Goal: Task Accomplishment & Management: Use online tool/utility

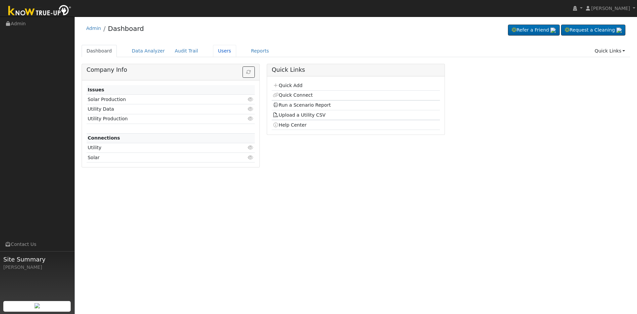
drag, startPoint x: 215, startPoint y: 52, endPoint x: 214, endPoint y: 59, distance: 7.0
click at [215, 52] on link "Users" at bounding box center [224, 51] width 23 height 12
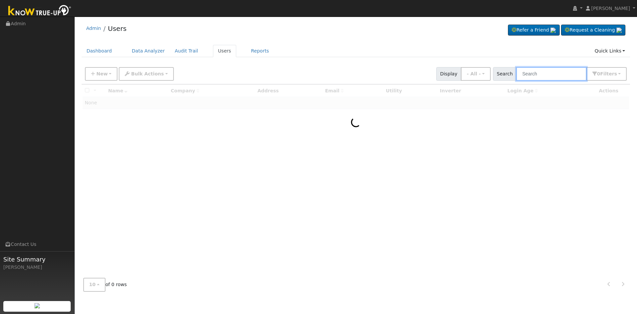
click at [541, 75] on input "text" at bounding box center [551, 74] width 70 height 14
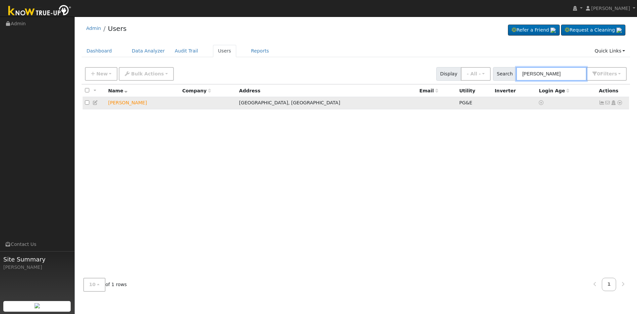
type input "manuel jardin"
click at [620, 103] on icon at bounding box center [620, 102] width 6 height 5
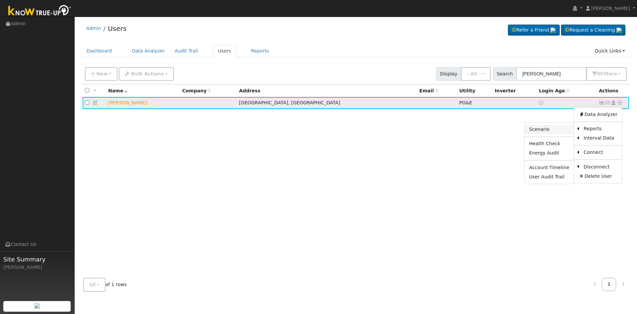
click at [546, 129] on link "Scenario" at bounding box center [549, 129] width 49 height 9
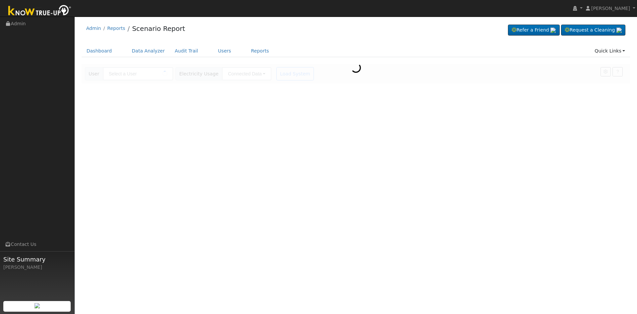
type input "[PERSON_NAME]"
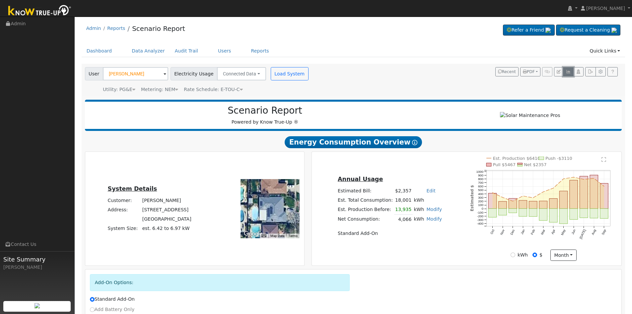
click at [568, 72] on icon "button" at bounding box center [568, 72] width 5 height 4
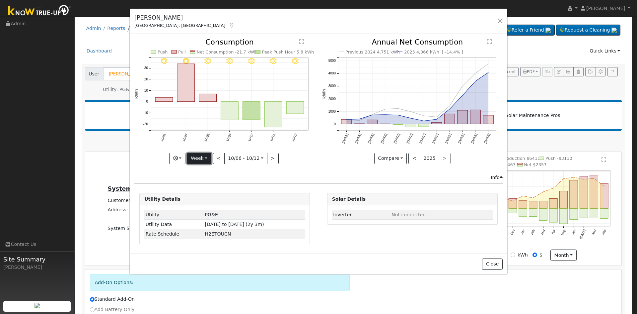
click at [204, 157] on button "Week" at bounding box center [199, 158] width 24 height 11
click at [204, 191] on link "Month" at bounding box center [210, 190] width 46 height 9
type input "2025-09-01"
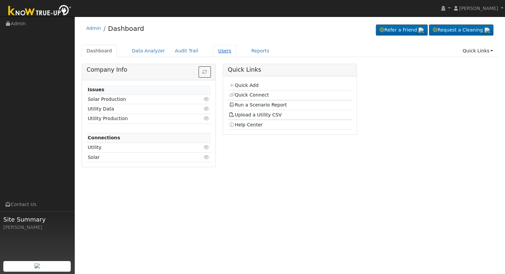
click at [213, 48] on link "Users" at bounding box center [224, 51] width 23 height 12
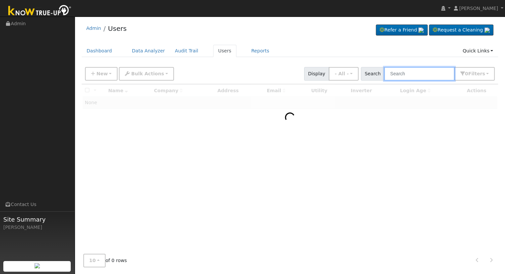
click at [422, 75] on input "text" at bounding box center [419, 74] width 70 height 14
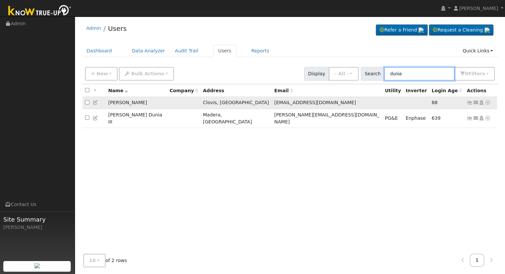
type input "dunia"
click at [487, 103] on icon at bounding box center [487, 102] width 6 height 5
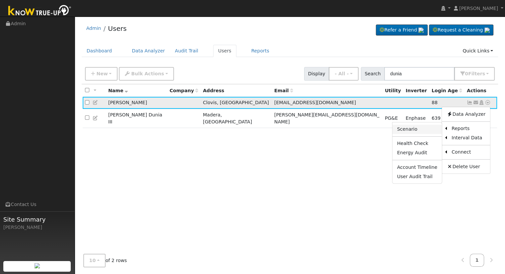
click at [415, 130] on link "Scenario" at bounding box center [416, 129] width 49 height 9
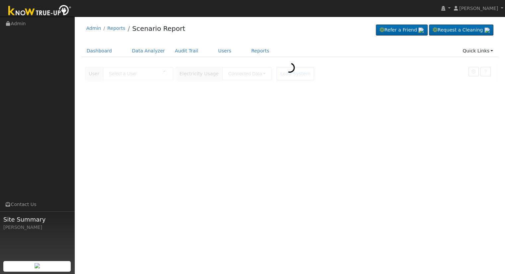
type input "[PERSON_NAME]"
type input "Pacific Gas & Electric"
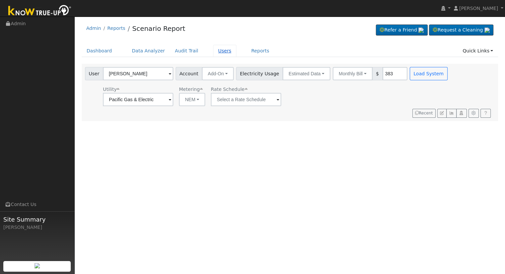
click at [215, 51] on link "Users" at bounding box center [224, 51] width 23 height 12
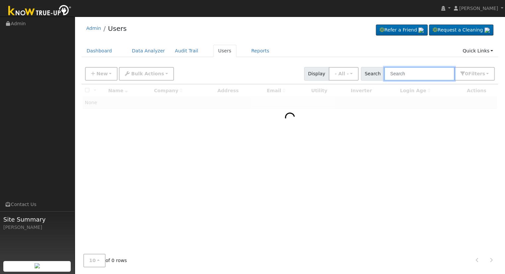
click at [431, 74] on input "text" at bounding box center [419, 74] width 70 height 14
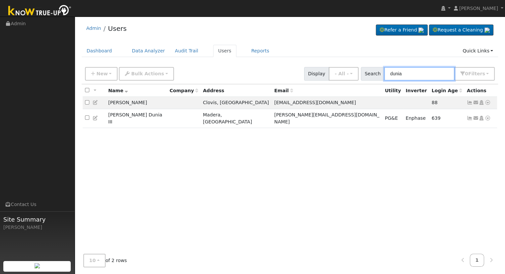
type input "dunia"
click at [408, 71] on input "dunia" at bounding box center [419, 74] width 70 height 14
drag, startPoint x: 441, startPoint y: 76, endPoint x: 320, endPoint y: 69, distance: 121.0
click at [320, 69] on div "New Add User Quick Add Quick Connect Quick Convert Lead Bulk Actions Send Email…" at bounding box center [290, 73] width 412 height 16
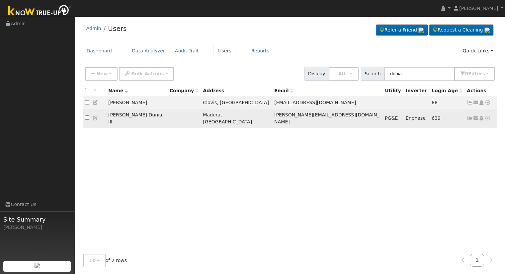
click at [488, 116] on icon at bounding box center [487, 118] width 6 height 5
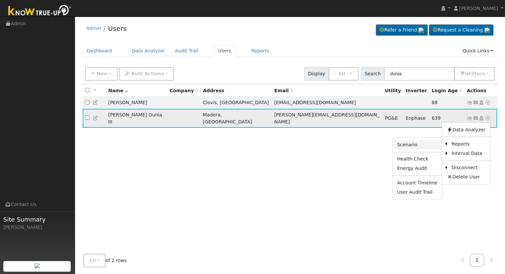
click at [408, 143] on link "Scenario" at bounding box center [416, 144] width 49 height 9
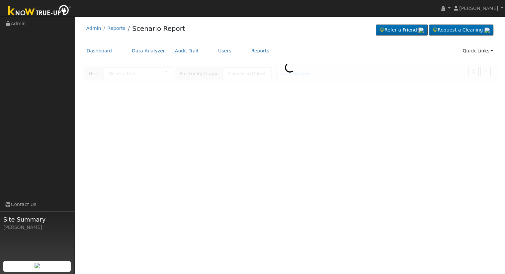
type input "[PERSON_NAME] Dunia III"
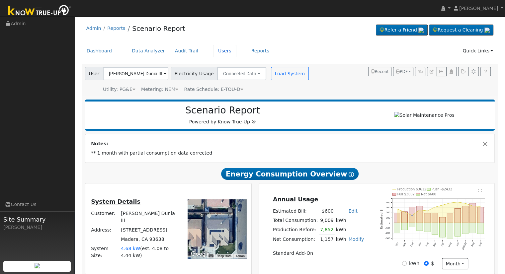
click at [213, 52] on link "Users" at bounding box center [224, 51] width 23 height 12
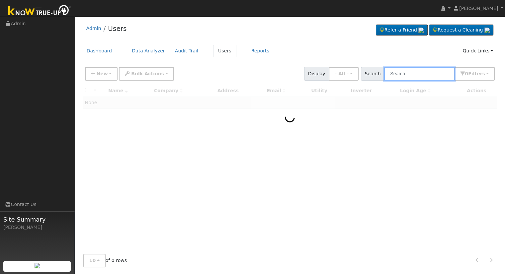
click at [414, 75] on input "text" at bounding box center [419, 74] width 70 height 14
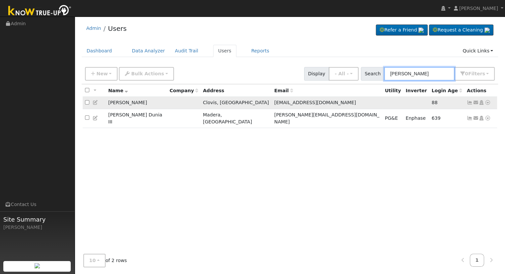
type input "[PERSON_NAME]"
click at [482, 104] on icon at bounding box center [481, 102] width 6 height 5
